Goal: Task Accomplishment & Management: Complete application form

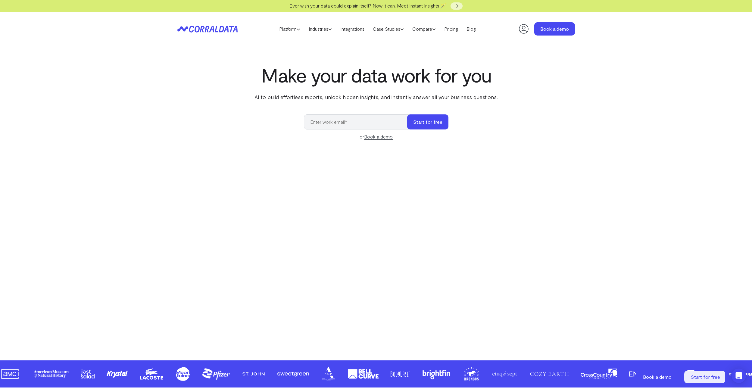
click at [346, 125] on input "email" at bounding box center [358, 121] width 109 height 15
drag, startPoint x: 423, startPoint y: 125, endPoint x: 420, endPoint y: 127, distance: 3.4
click at [423, 125] on button "Start for free" at bounding box center [427, 121] width 41 height 15
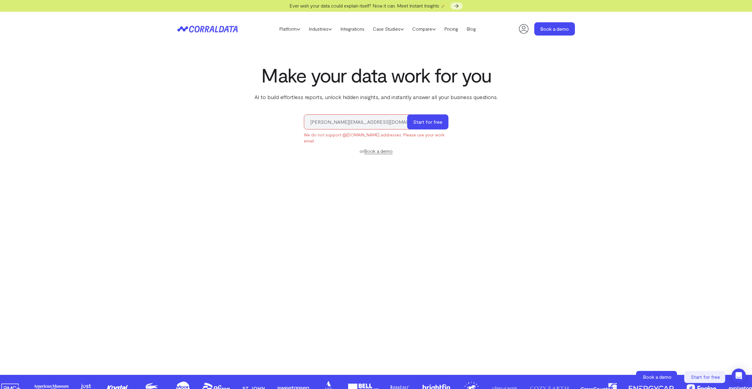
drag, startPoint x: 336, startPoint y: 121, endPoint x: 395, endPoint y: 124, distance: 58.8
click at [395, 124] on input "ibrahim.mohd@yahoo.com" at bounding box center [358, 121] width 109 height 15
type input "ibrahim.mohammed@novustechservices.com"
click at [425, 122] on button "Start for free" at bounding box center [427, 121] width 41 height 15
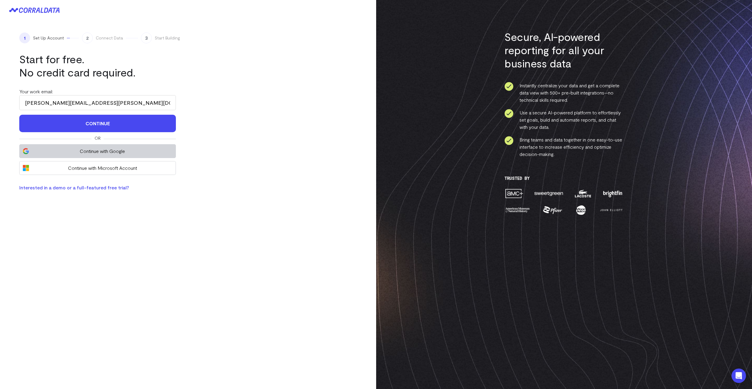
click at [157, 151] on span "Continue with Google" at bounding box center [102, 151] width 140 height 7
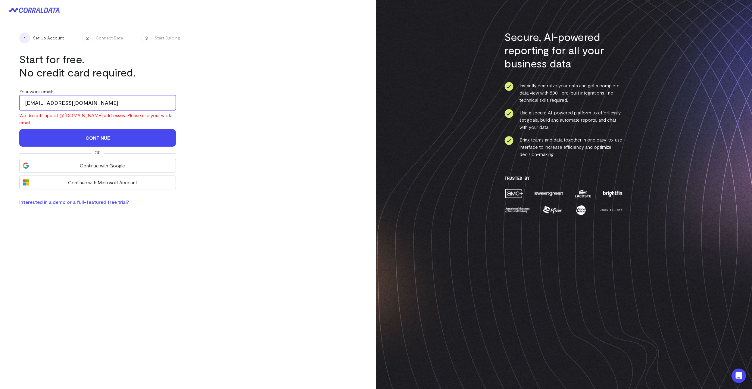
drag, startPoint x: 102, startPoint y: 103, endPoint x: 19, endPoint y: 106, distance: 82.3
click at [19, 106] on input "ibrahimawo1981@gmail.com" at bounding box center [97, 102] width 157 height 15
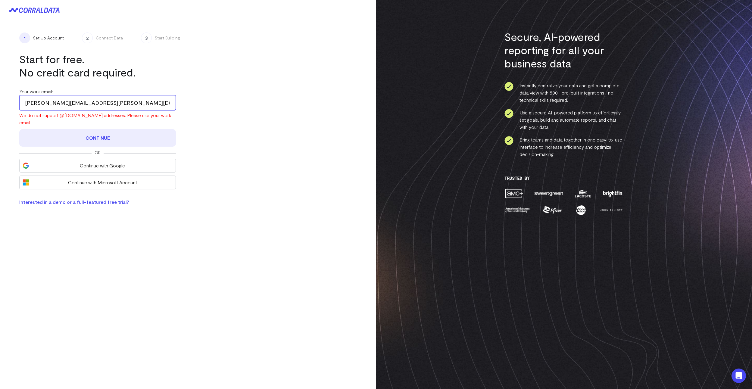
type input "ibrahim.mohammed@novustechservices.com"
click at [100, 130] on button "Continue" at bounding box center [97, 137] width 157 height 17
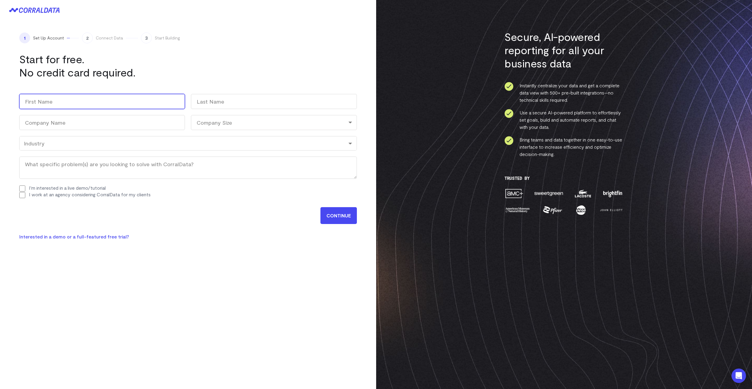
click at [69, 103] on input "First" at bounding box center [102, 101] width 166 height 15
type input "Ibrahim"
click at [237, 102] on input "Last" at bounding box center [274, 101] width 166 height 15
type input "Mohammed"
click at [142, 124] on input "Company Name (Required)" at bounding box center [102, 122] width 166 height 15
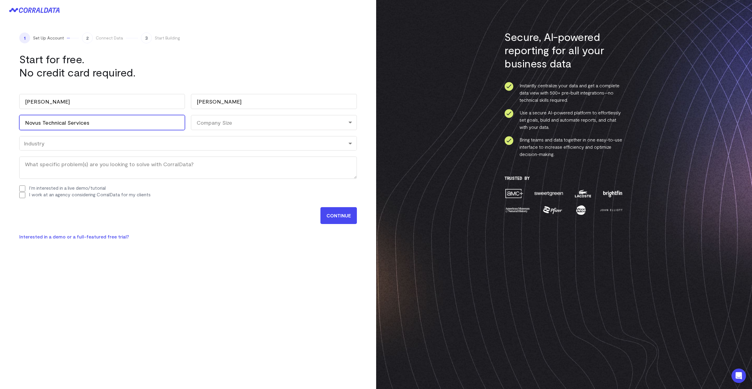
type input "Novus Technical Services"
click at [236, 119] on div "Company Size" at bounding box center [274, 122] width 166 height 15
click at [221, 182] on li "501-5000" at bounding box center [274, 186] width 166 height 12
select select "501-5000"
click at [91, 146] on div "Industry" at bounding box center [188, 143] width 329 height 7
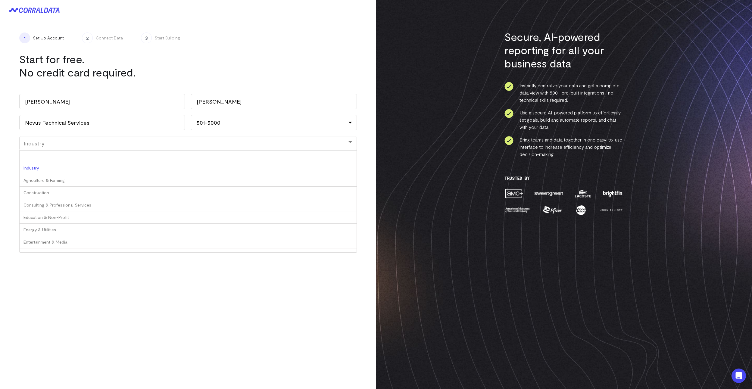
type input "o"
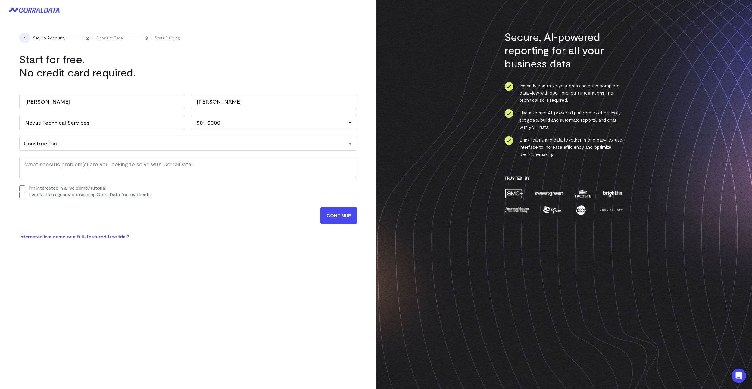
click at [24, 189] on input "I'm interested in a live demo/tutorial" at bounding box center [22, 189] width 6 height 6
checkbox input "true"
click at [275, 168] on textarea "What specific problem(s) are you looking to solve with CorralData? (Required)" at bounding box center [188, 168] width 338 height 22
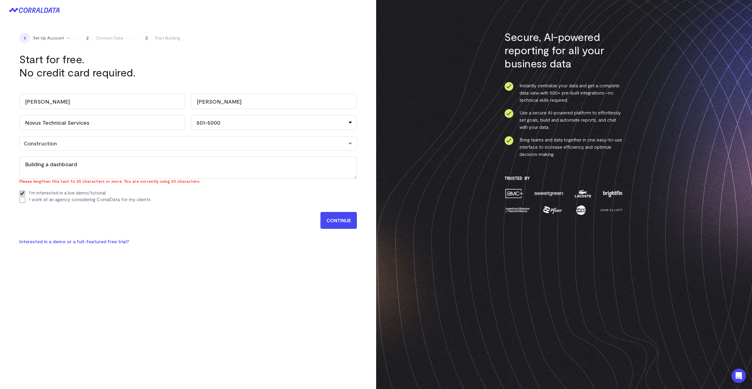
click at [340, 215] on input "CONTINUE" at bounding box center [339, 220] width 36 height 17
click at [82, 164] on textarea "Building a dashboard" at bounding box center [188, 168] width 338 height 22
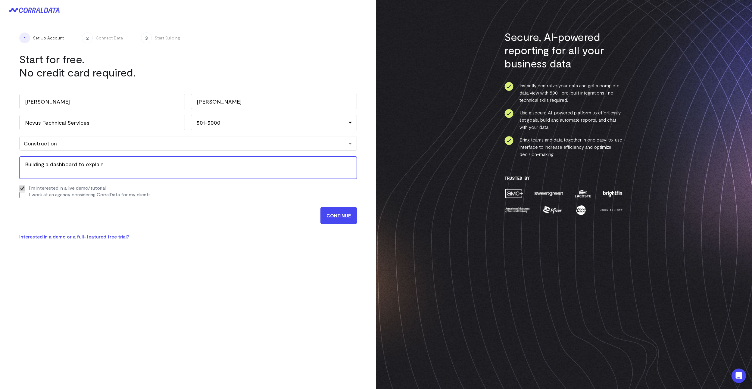
type textarea "Building a dashboard to explain"
click at [333, 217] on input "CONTINUE" at bounding box center [339, 215] width 36 height 17
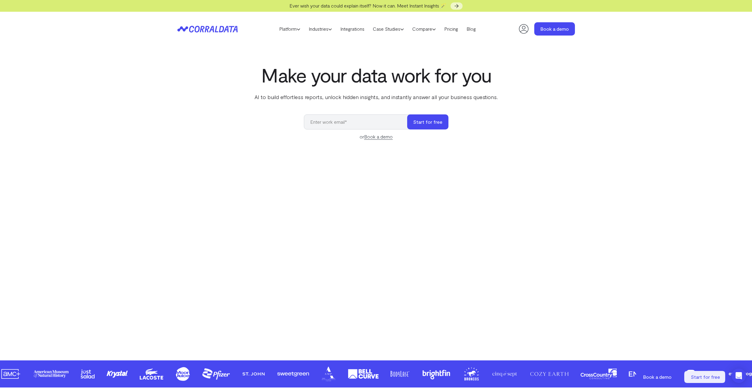
drag, startPoint x: 523, startPoint y: 31, endPoint x: 482, endPoint y: 78, distance: 62.5
click at [523, 31] on icon at bounding box center [524, 29] width 12 height 12
click at [521, 29] on icon at bounding box center [524, 29] width 12 height 12
click at [324, 122] on input "email" at bounding box center [358, 121] width 109 height 15
type input "[PERSON_NAME][EMAIL_ADDRESS][PERSON_NAME][DOMAIN_NAME]"
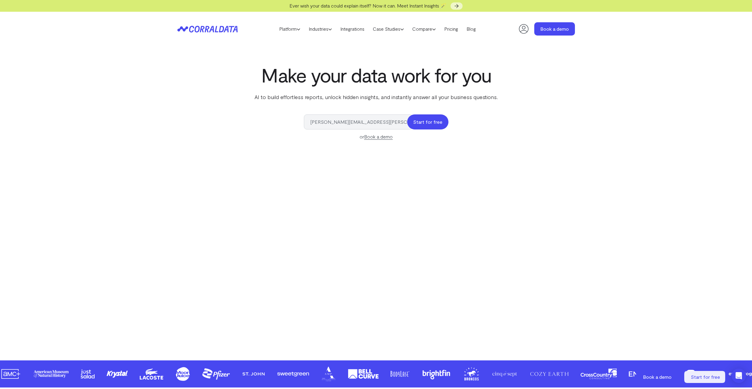
click at [430, 126] on button "Start for free" at bounding box center [427, 121] width 41 height 15
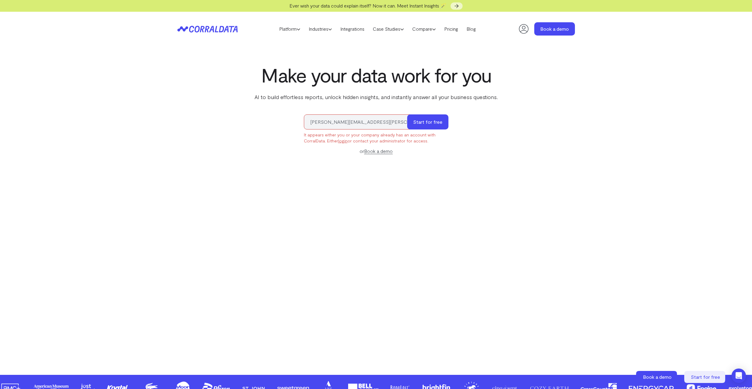
click at [343, 142] on link "login" at bounding box center [342, 140] width 9 height 5
